Goal: Task Accomplishment & Management: Use online tool/utility

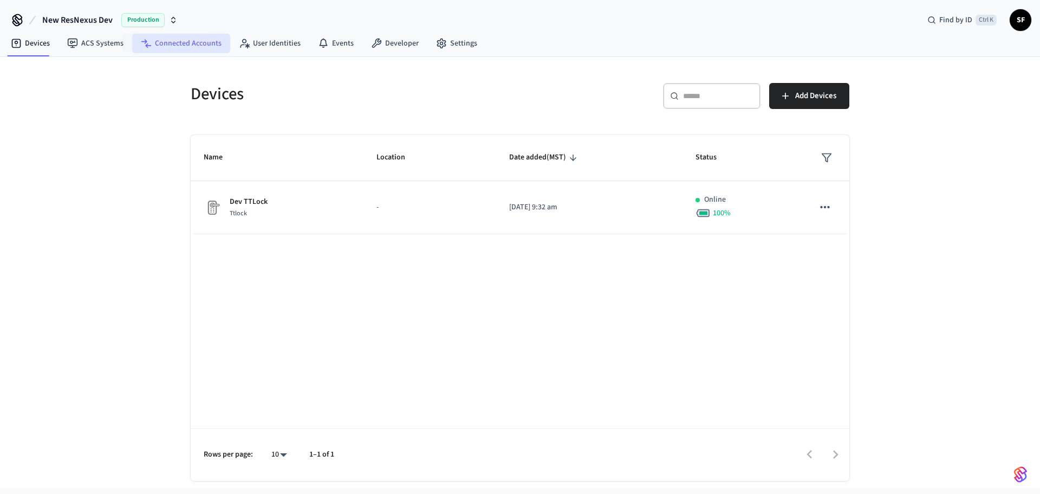
click at [204, 49] on link "Connected Accounts" at bounding box center [181, 44] width 98 height 20
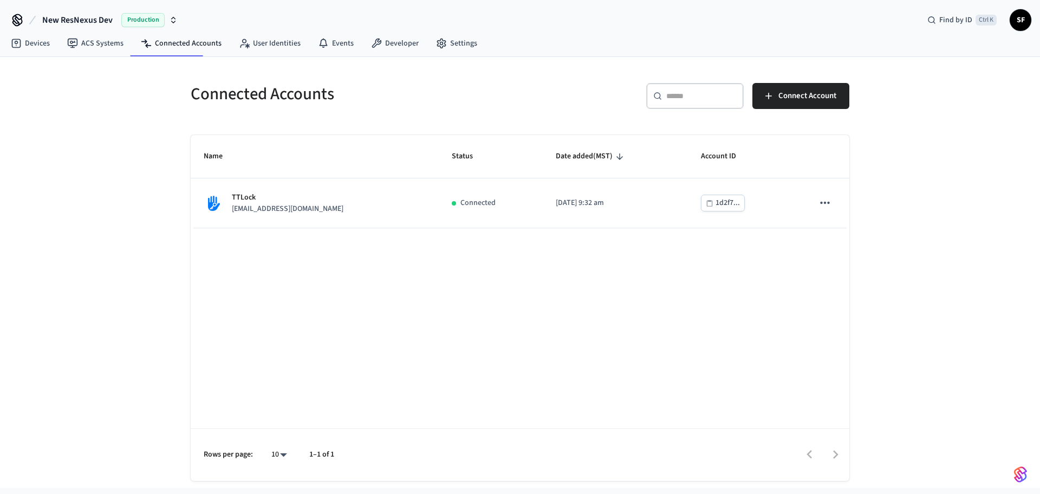
click at [315, 279] on div "Name Status Date added (MST) Account ID TTLock [EMAIL_ADDRESS][DOMAIN_NAME] Con…" at bounding box center [520, 308] width 659 height 346
click at [701, 97] on input "text" at bounding box center [701, 95] width 70 height 11
click at [697, 94] on input "text" at bounding box center [701, 95] width 70 height 11
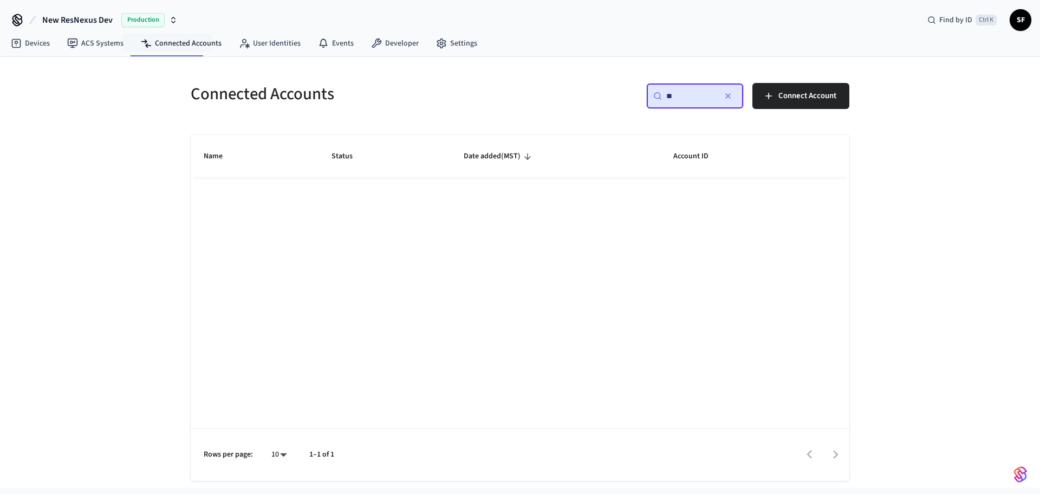
type input "*"
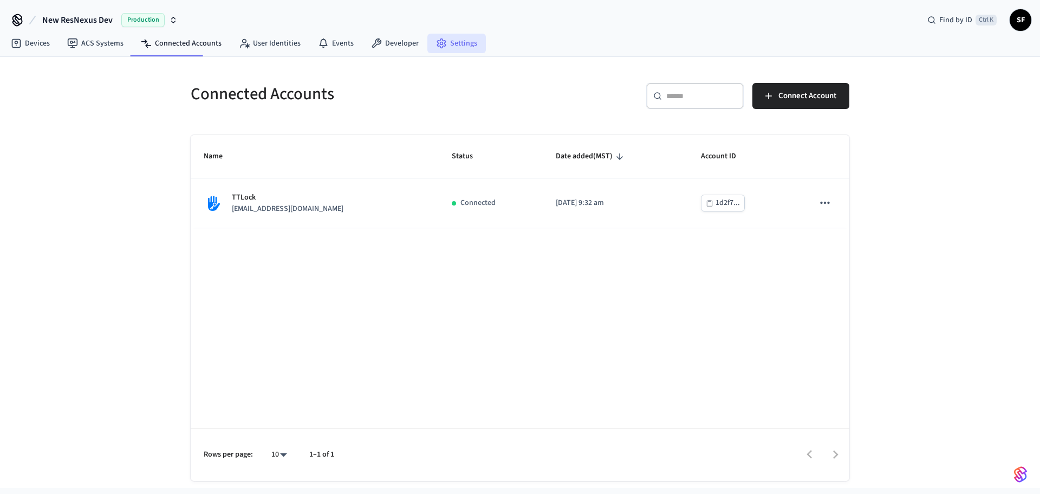
click at [430, 45] on link "Settings" at bounding box center [457, 44] width 59 height 20
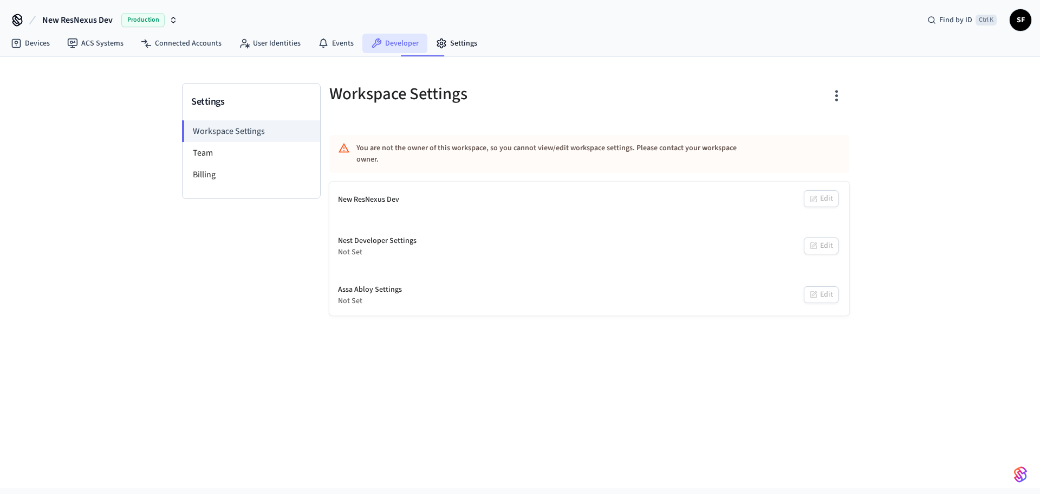
click at [362, 42] on link "Developer" at bounding box center [394, 44] width 65 height 20
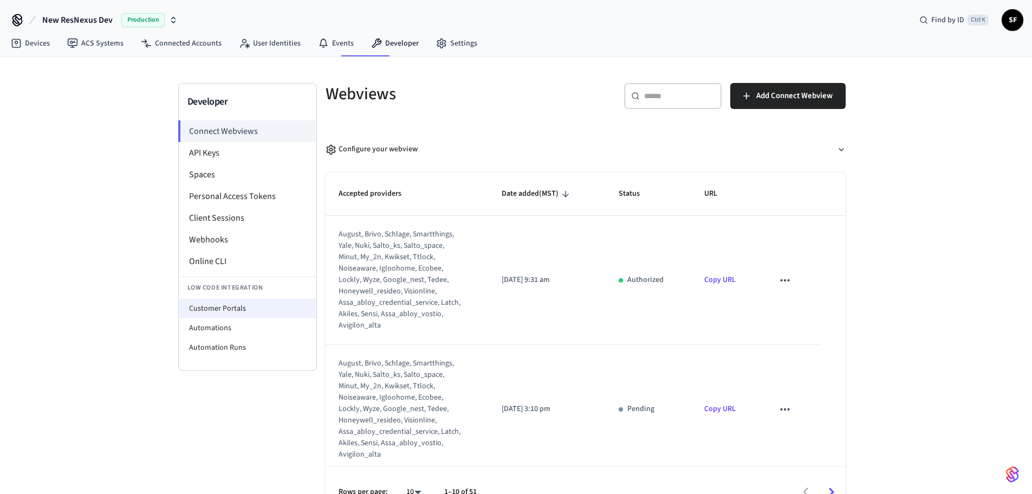
click at [211, 299] on li "Customer Portals" at bounding box center [248, 309] width 138 height 20
select select "**********"
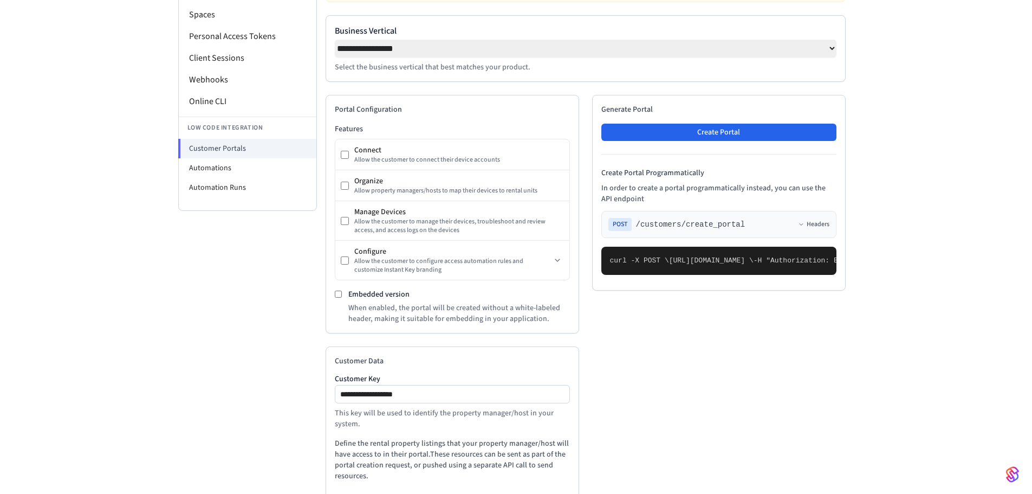
scroll to position [237, 0]
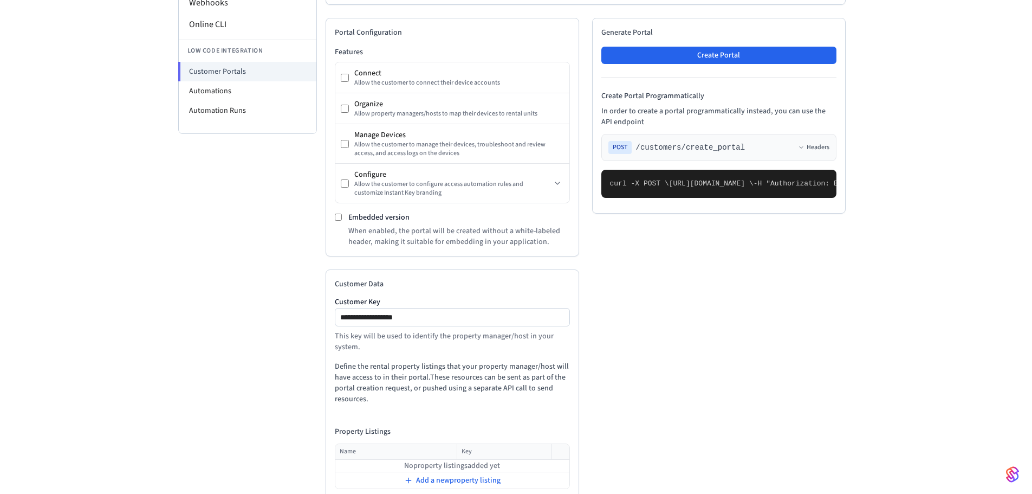
drag, startPoint x: 446, startPoint y: 297, endPoint x: 331, endPoint y: 306, distance: 115.7
click at [335, 306] on div "**********" at bounding box center [452, 325] width 235 height 54
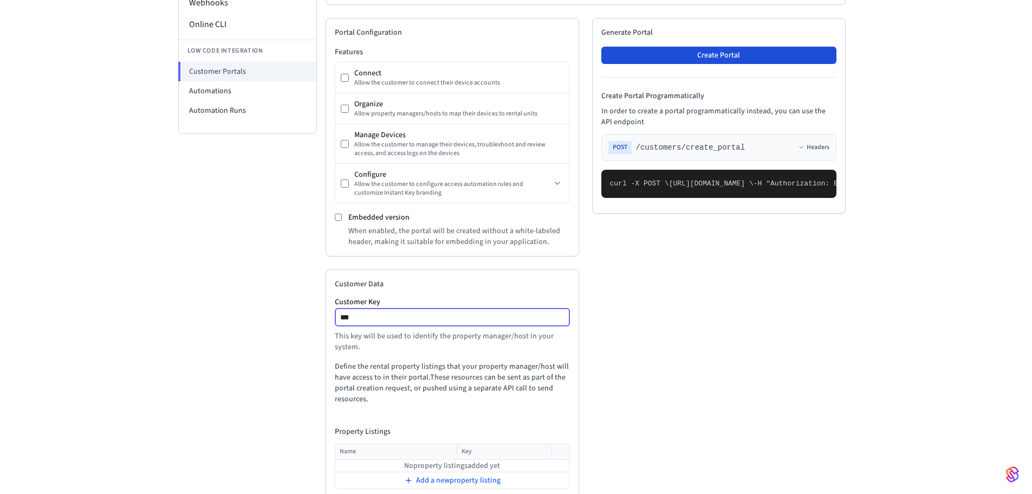
type input "***"
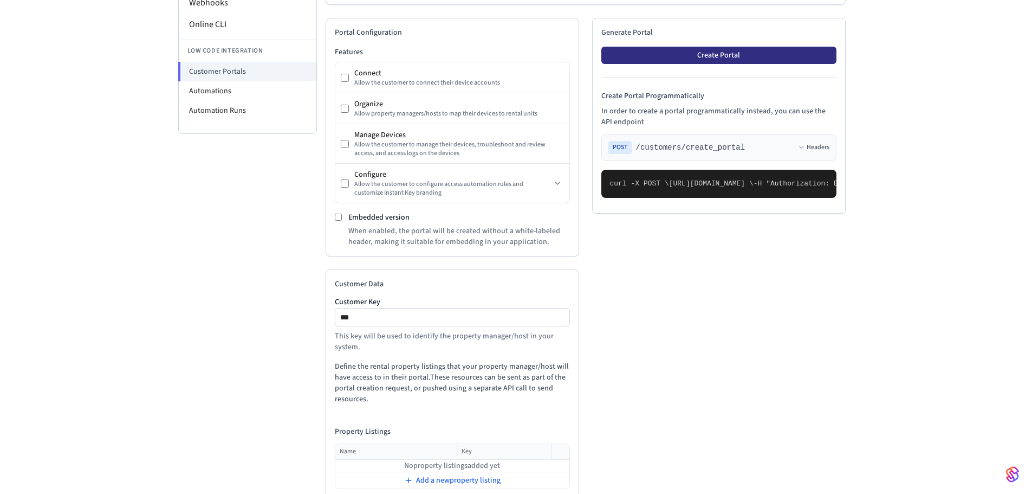
click at [731, 47] on button "Create Portal" at bounding box center [718, 55] width 235 height 17
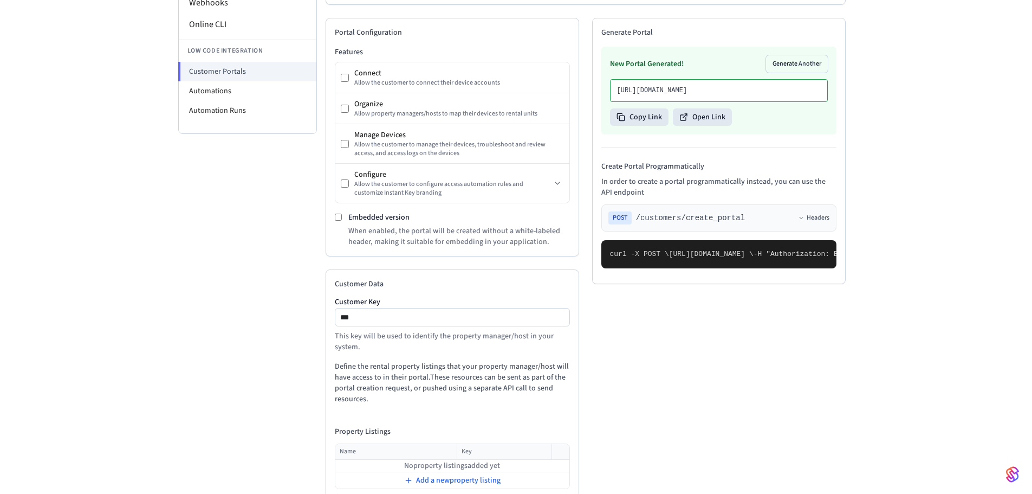
drag, startPoint x: 747, startPoint y: 85, endPoint x: 603, endPoint y: 80, distance: 144.2
click at [603, 80] on div "New Portal Generated! Generate Another [URL][DOMAIN_NAME] Copy Link Open Link" at bounding box center [718, 91] width 235 height 88
copy p "[URL][DOMAIN_NAME]"
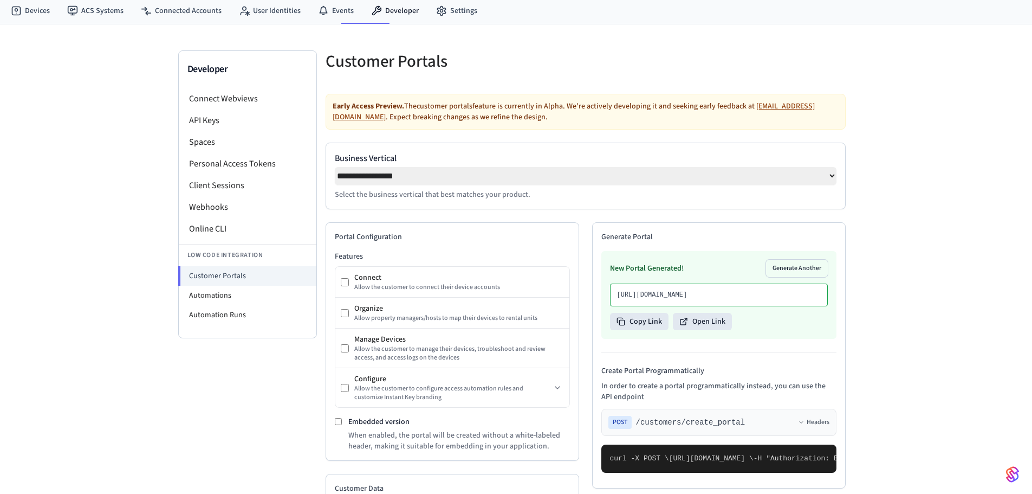
scroll to position [0, 0]
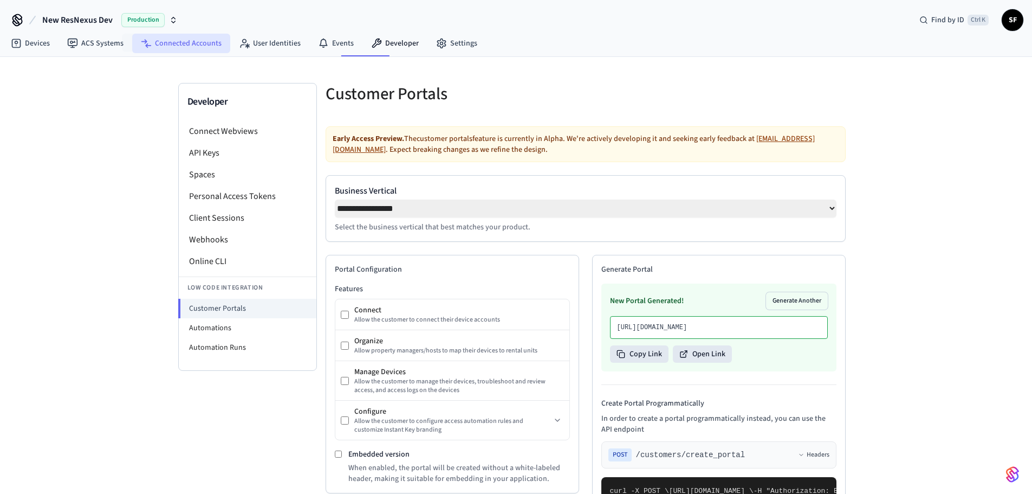
click at [187, 46] on link "Connected Accounts" at bounding box center [181, 44] width 98 height 20
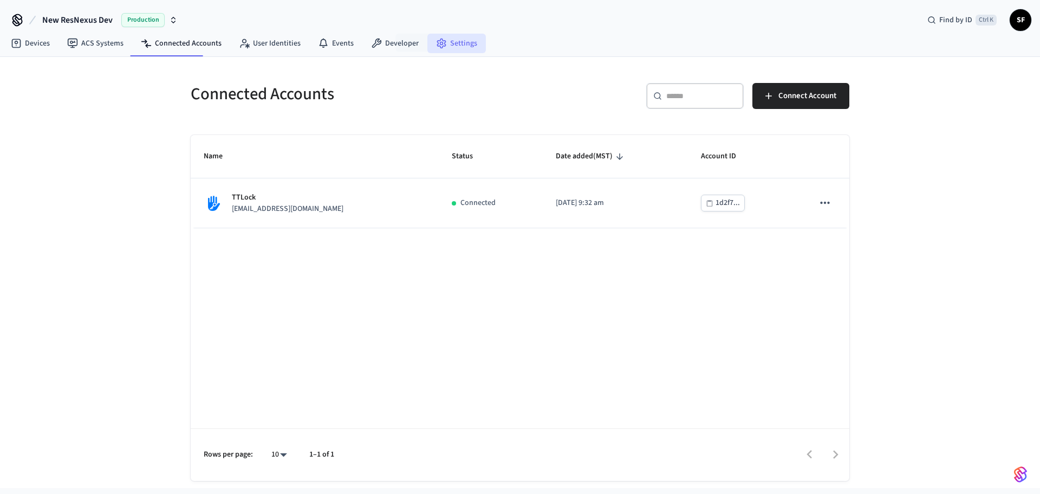
click at [429, 35] on link "Settings" at bounding box center [457, 44] width 59 height 20
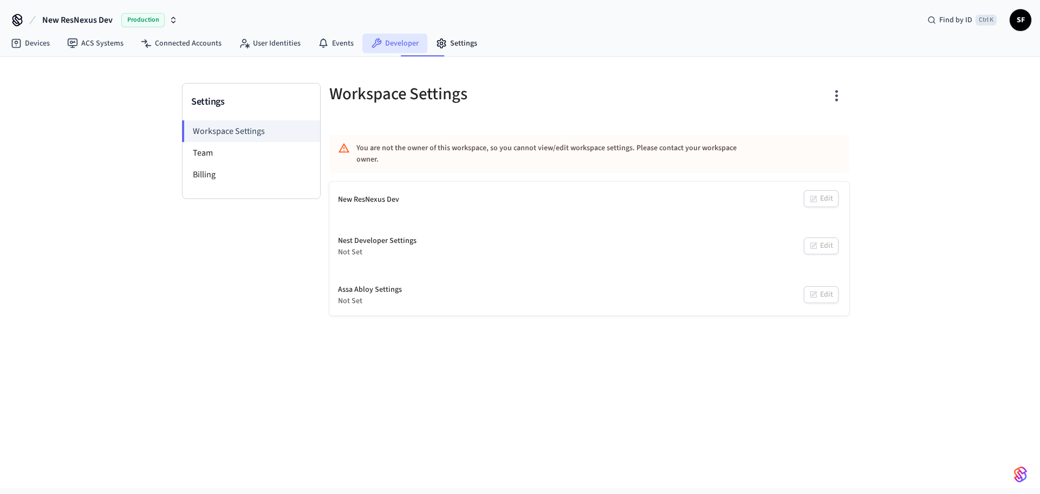
click at [362, 38] on link "Developer" at bounding box center [394, 44] width 65 height 20
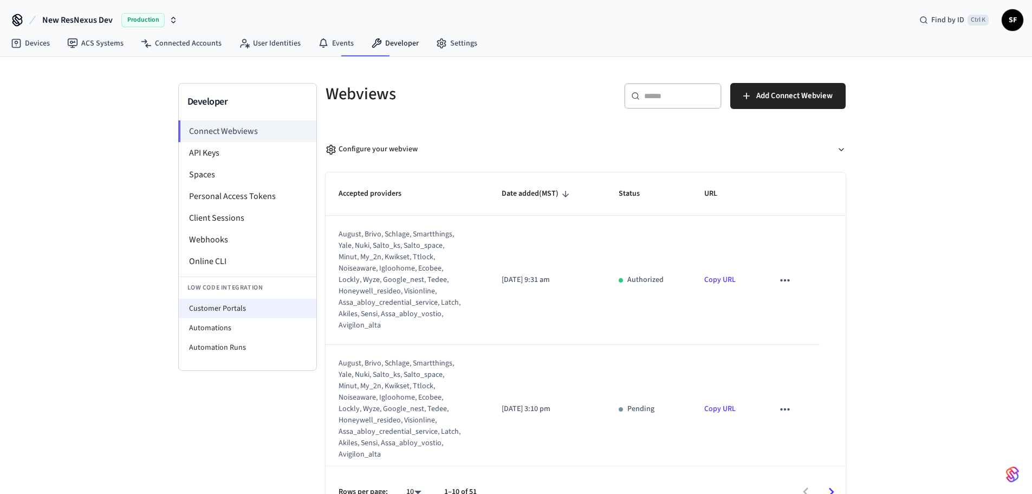
click at [241, 299] on li "Customer Portals" at bounding box center [248, 309] width 138 height 20
select select "**********"
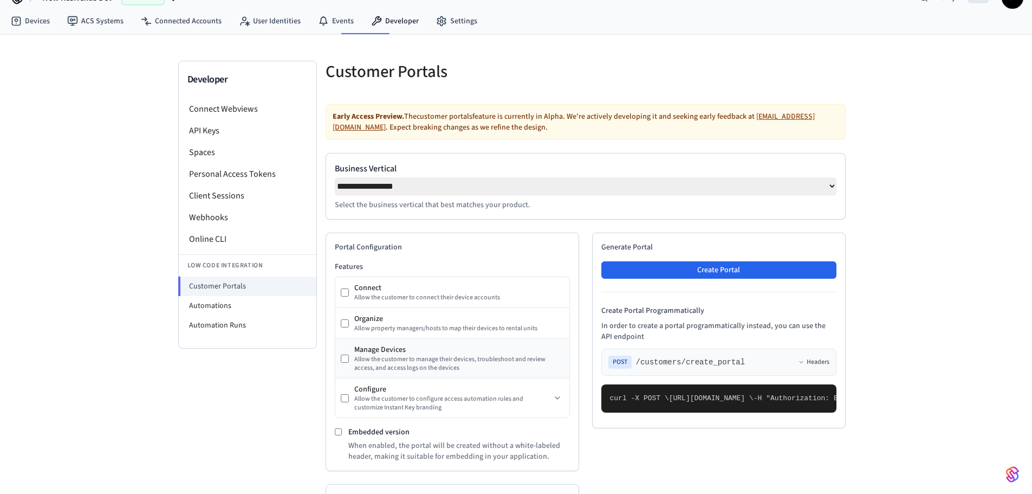
scroll to position [180, 0]
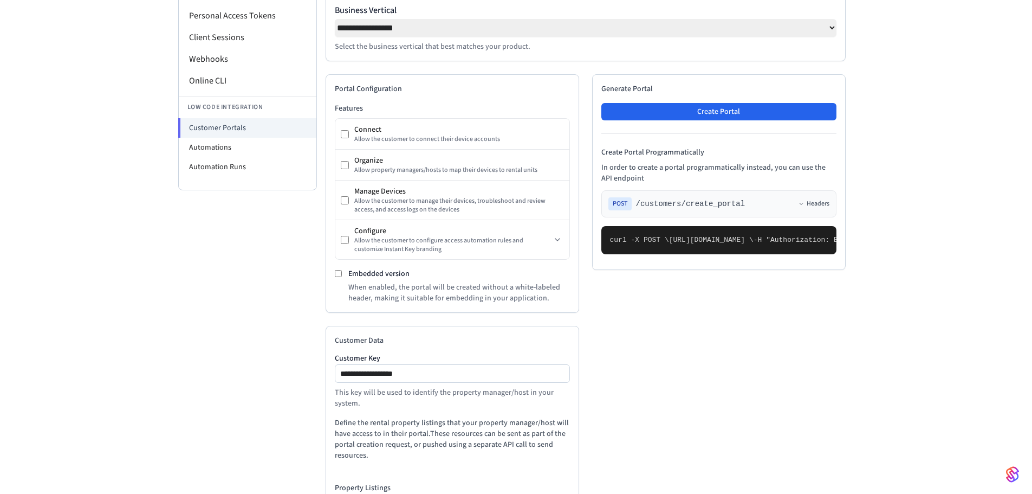
drag, startPoint x: 963, startPoint y: 357, endPoint x: 957, endPoint y: 371, distance: 15.6
click at [963, 357] on div "**********" at bounding box center [516, 242] width 1032 height 733
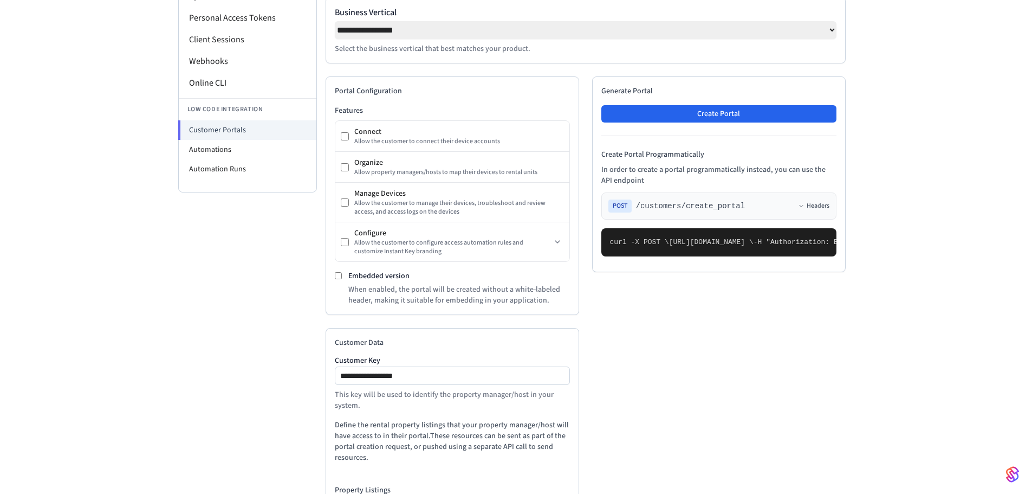
scroll to position [237, 0]
